Goal: Task Accomplishment & Management: Use online tool/utility

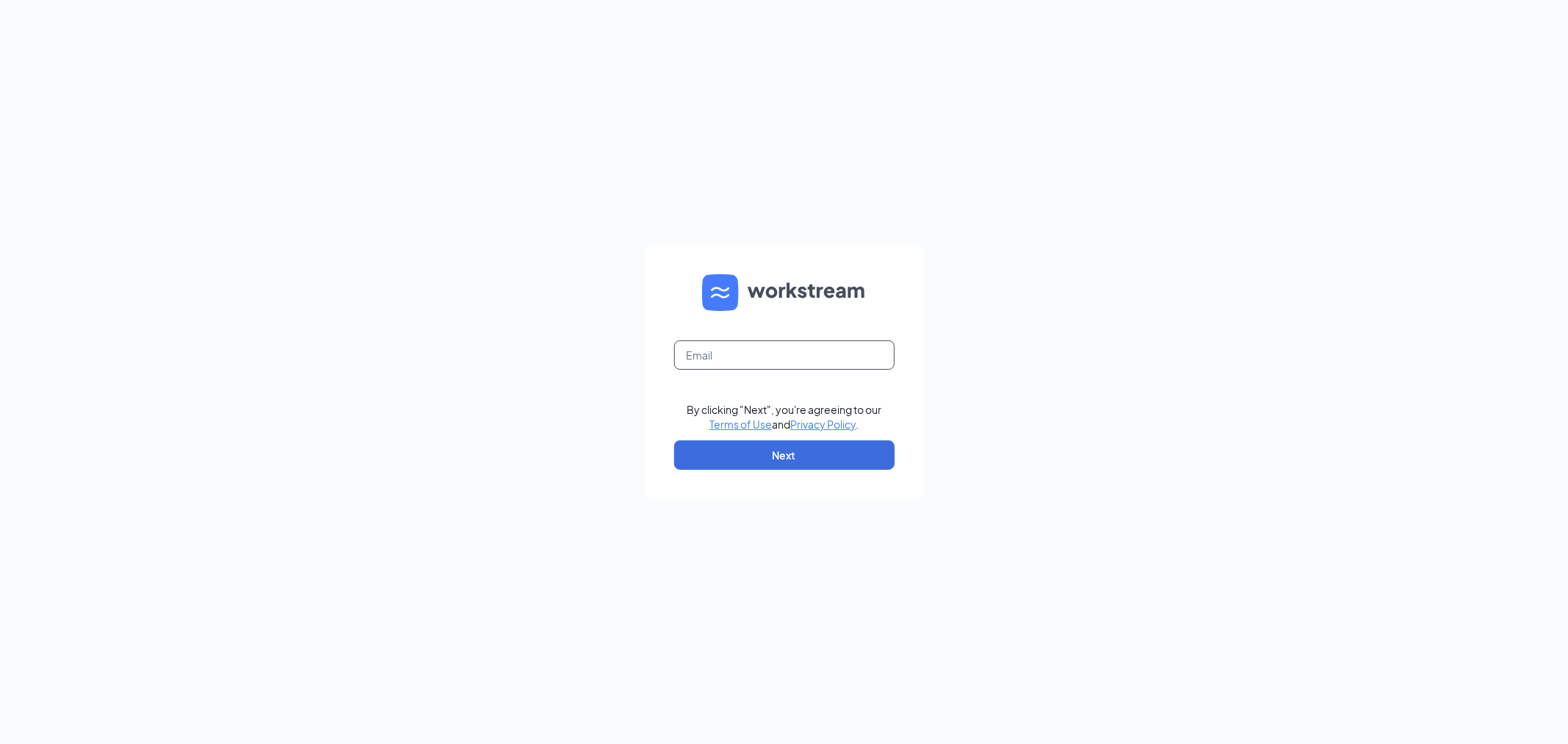
click at [741, 358] on input "text" at bounding box center [784, 355] width 221 height 30
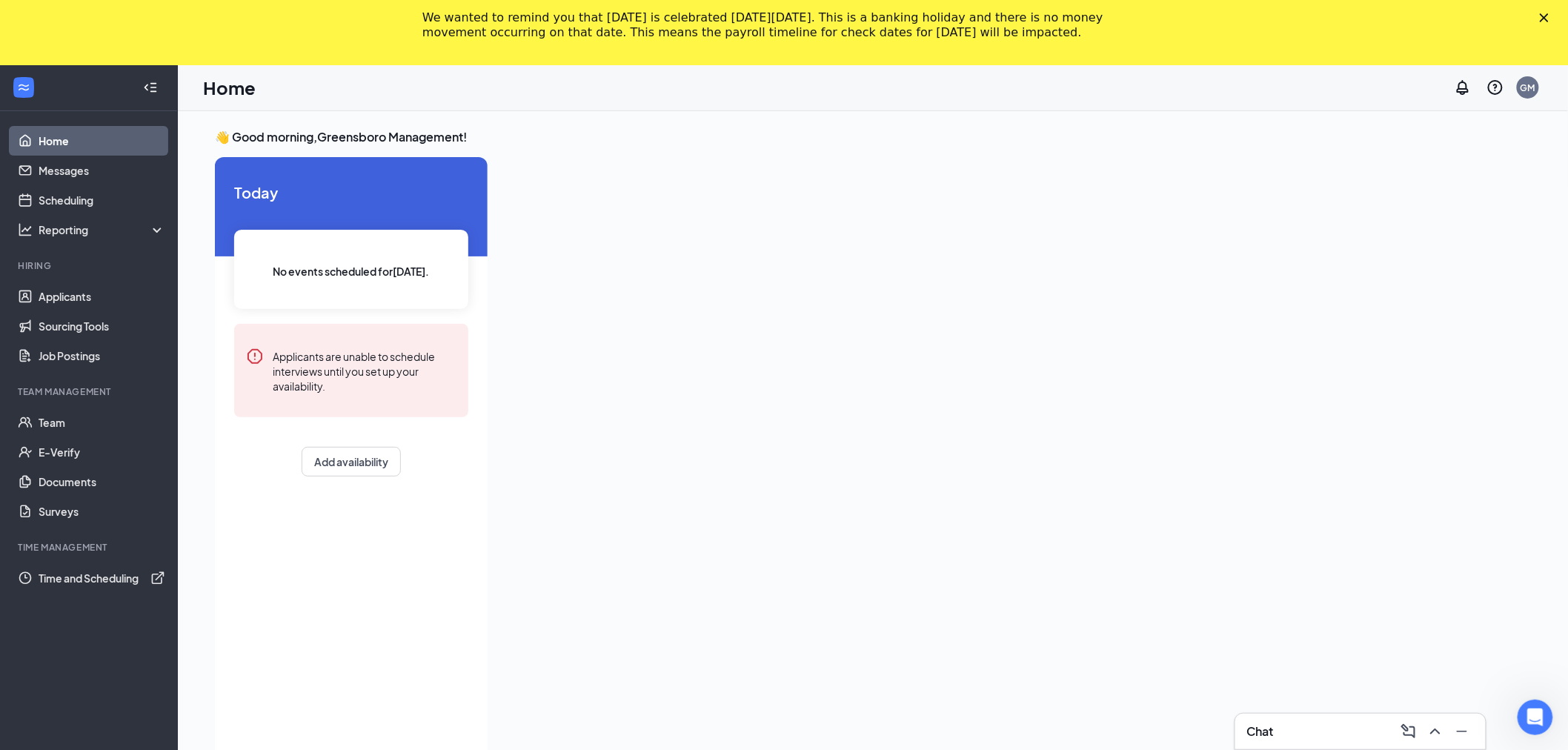
click at [1553, 12] on div "We wanted to remind you that Labor Day is celebrated on Monday, September 1, 20…" at bounding box center [784, 25] width 1568 height 38
click at [1549, 17] on icon "Close" at bounding box center [1544, 18] width 9 height 9
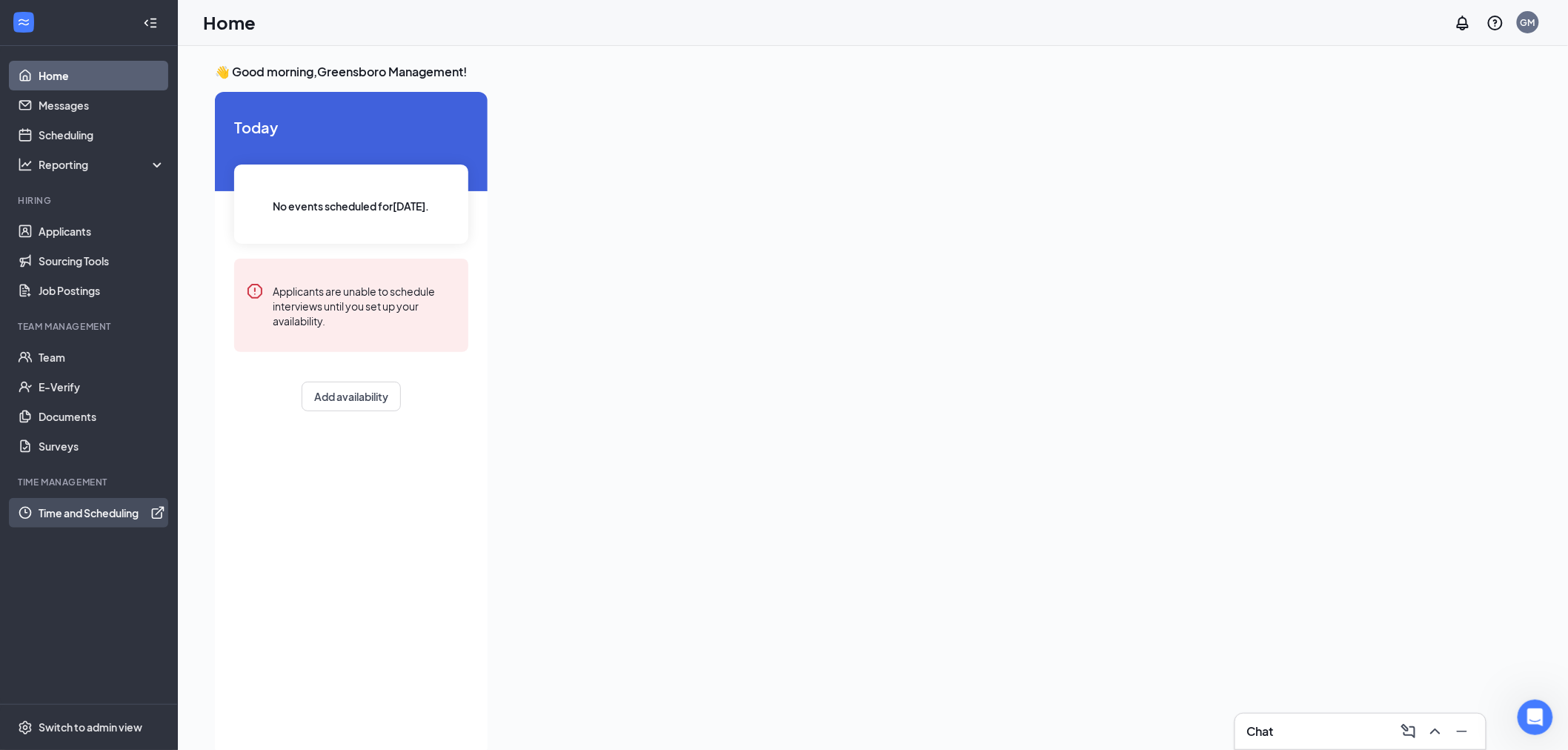
click at [77, 515] on link "Time and Scheduling" at bounding box center [102, 513] width 127 height 30
